Goal: Check status: Check status

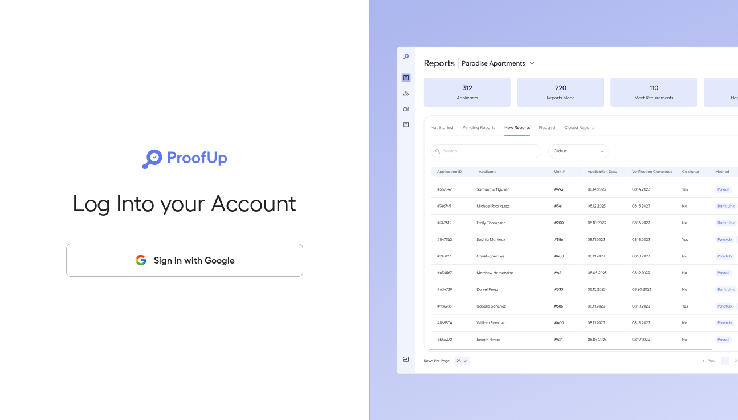
click at [192, 277] on div "Log Into your Account Sign in with Google" at bounding box center [184, 210] width 333 height 420
click at [205, 256] on button "Sign in with Google" at bounding box center [184, 259] width 237 height 33
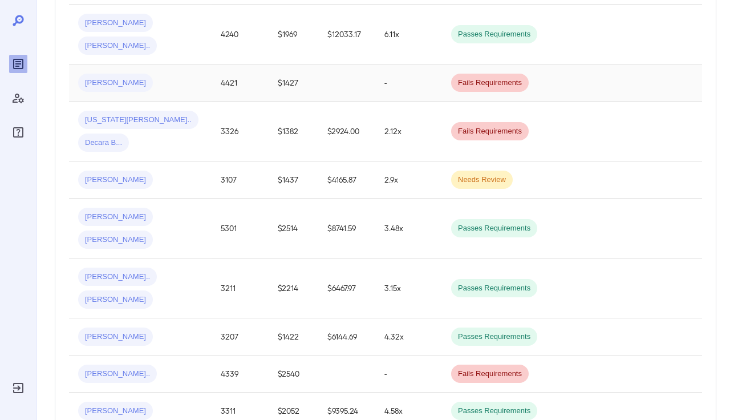
scroll to position [381, 0]
click at [203, 104] on td "[US_STATE][PERSON_NAME].. [PERSON_NAME] B..." at bounding box center [140, 131] width 143 height 60
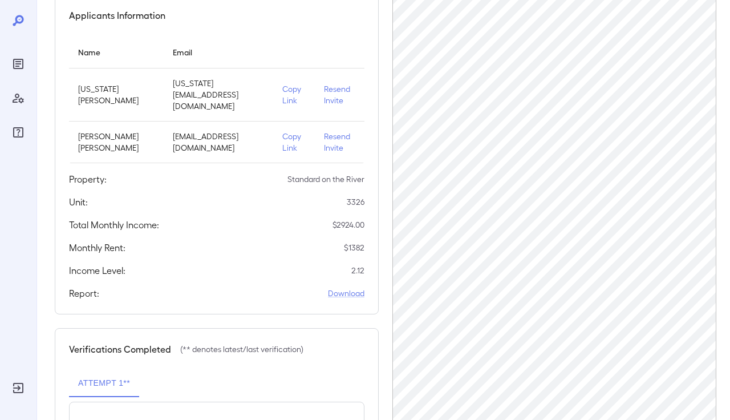
scroll to position [109, 0]
